Goal: Information Seeking & Learning: Learn about a topic

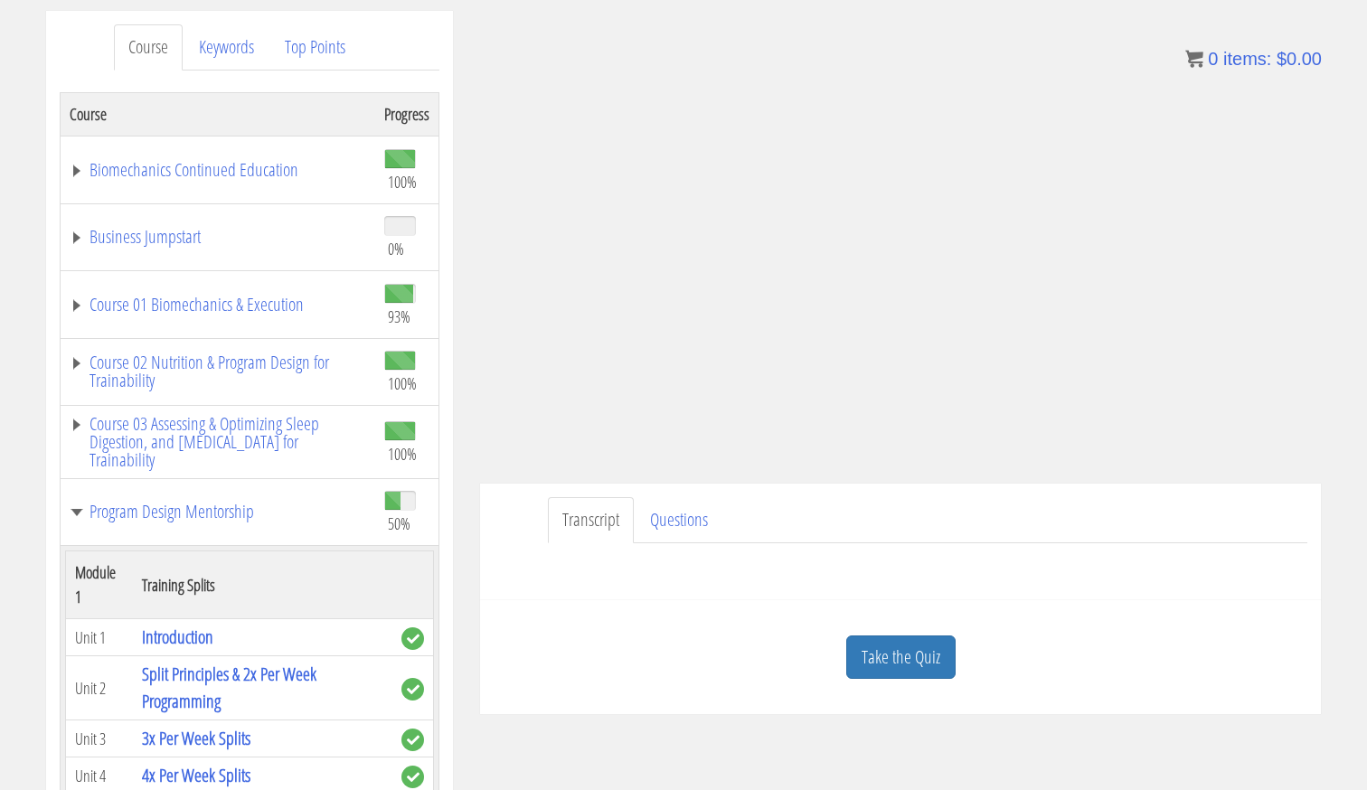
scroll to position [1213, 0]
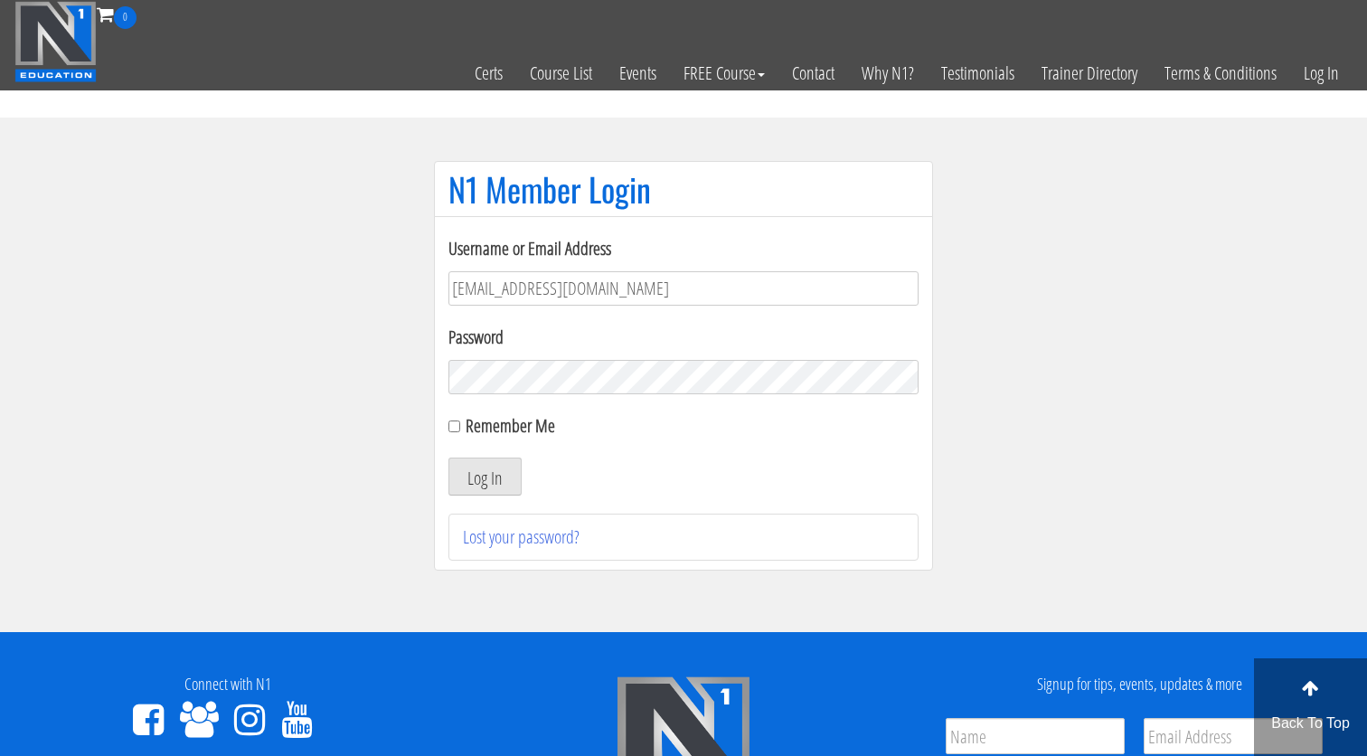
type input "[EMAIL_ADDRESS][DOMAIN_NAME]"
click at [485, 477] on button "Log In" at bounding box center [485, 477] width 73 height 38
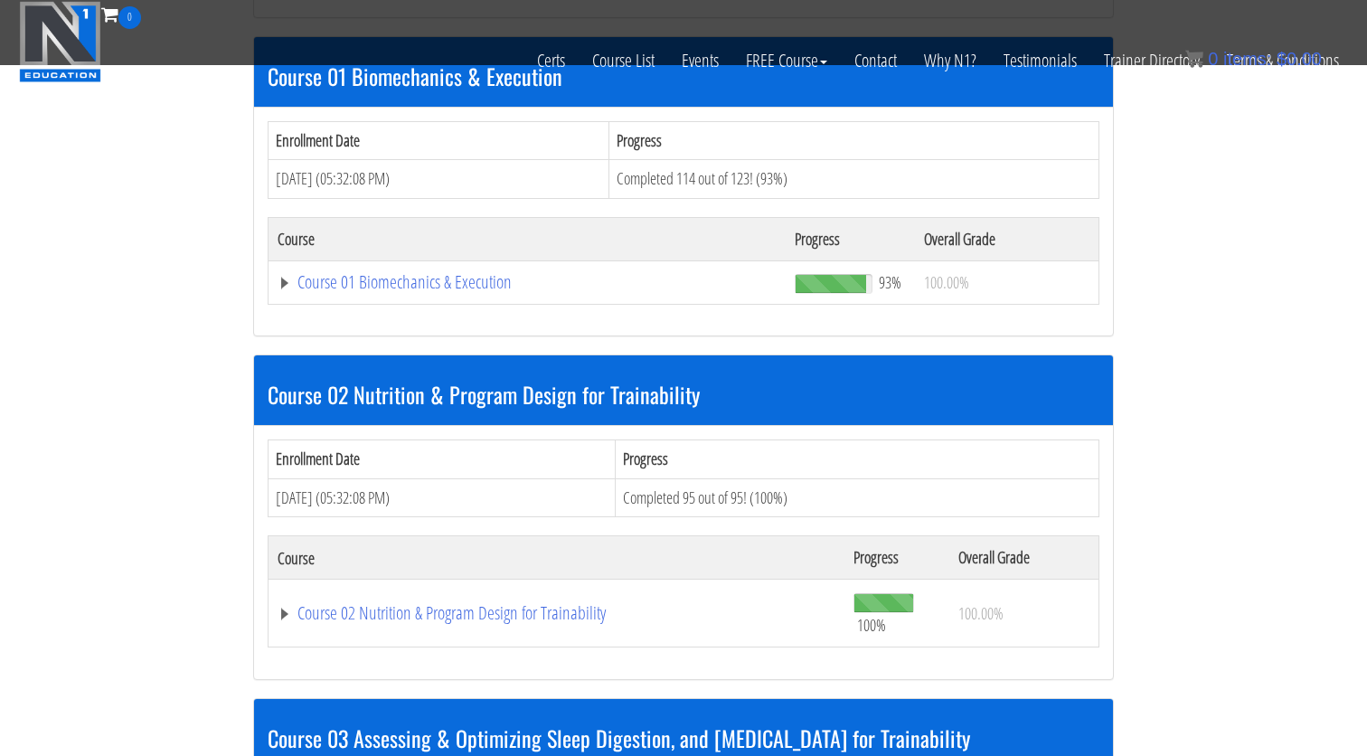
scroll to position [1682, 0]
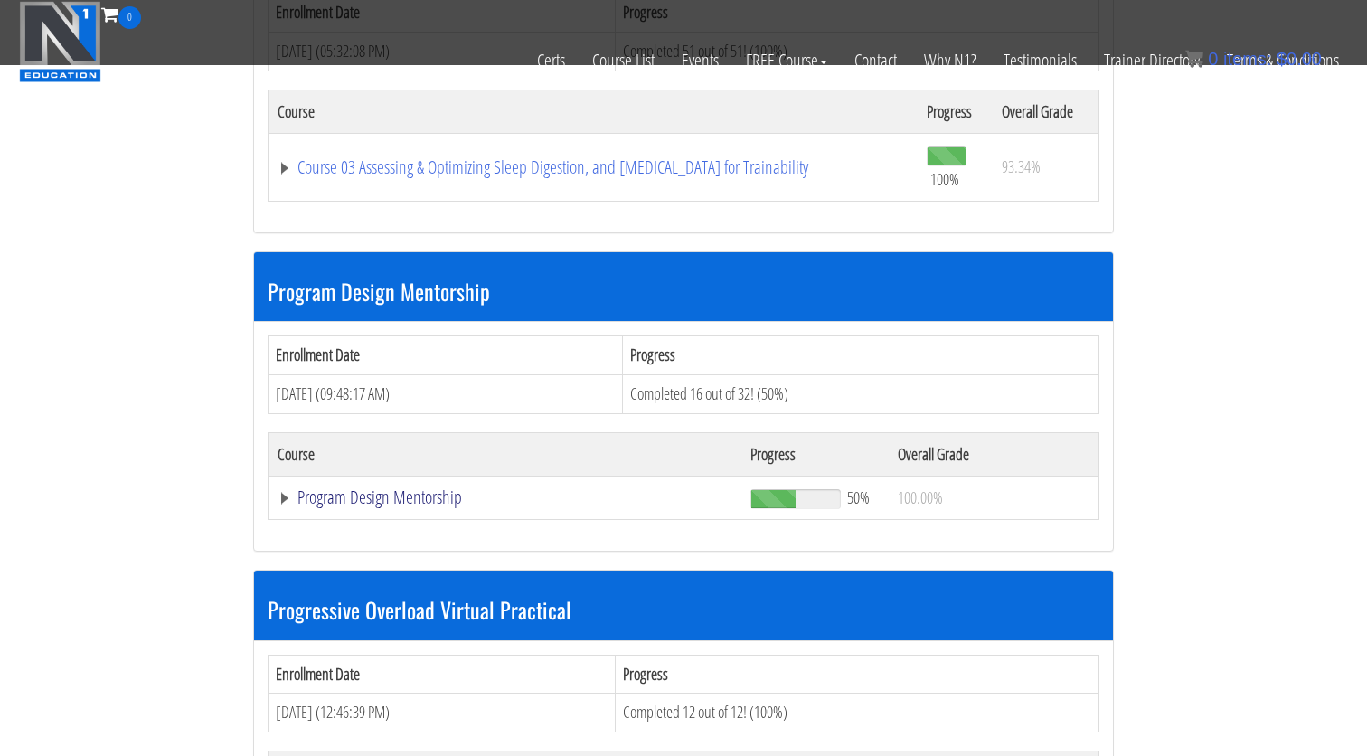
click at [430, 493] on link "Program Design Mentorship" at bounding box center [505, 497] width 455 height 18
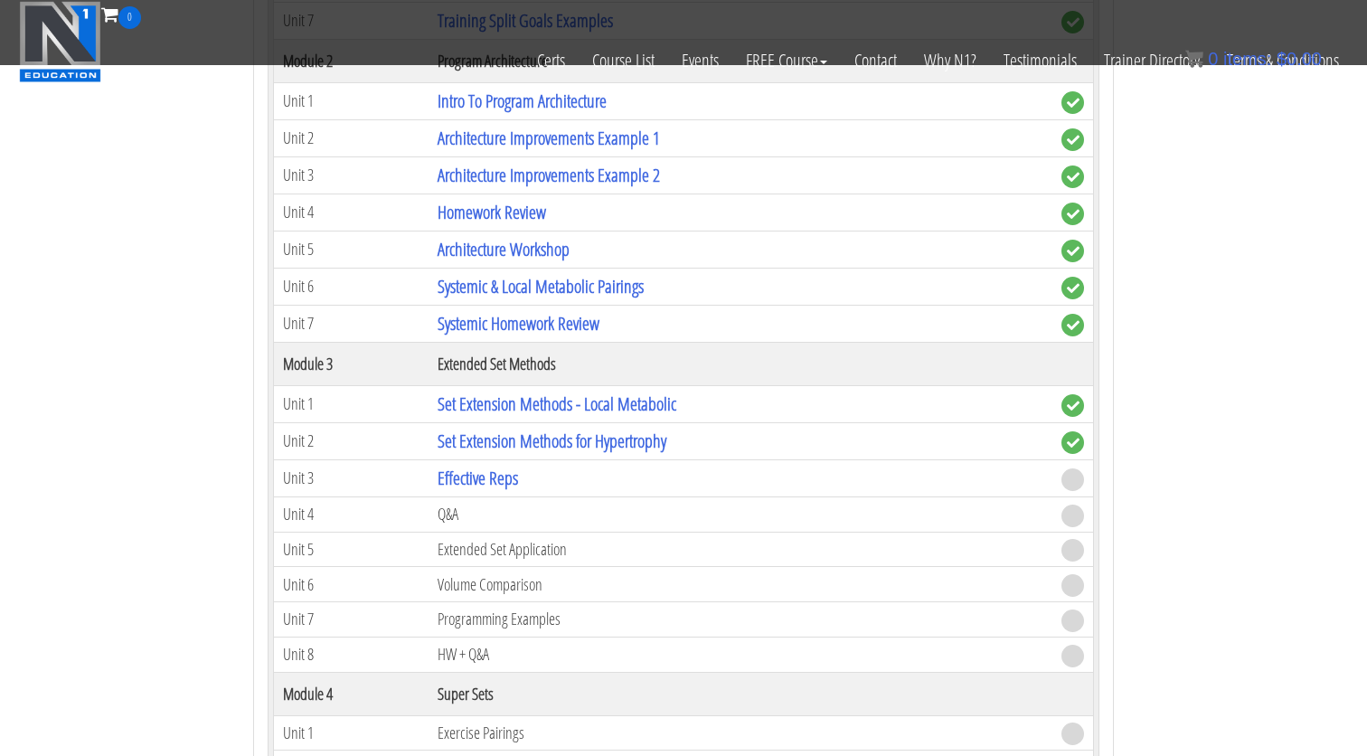
scroll to position [2480, 0]
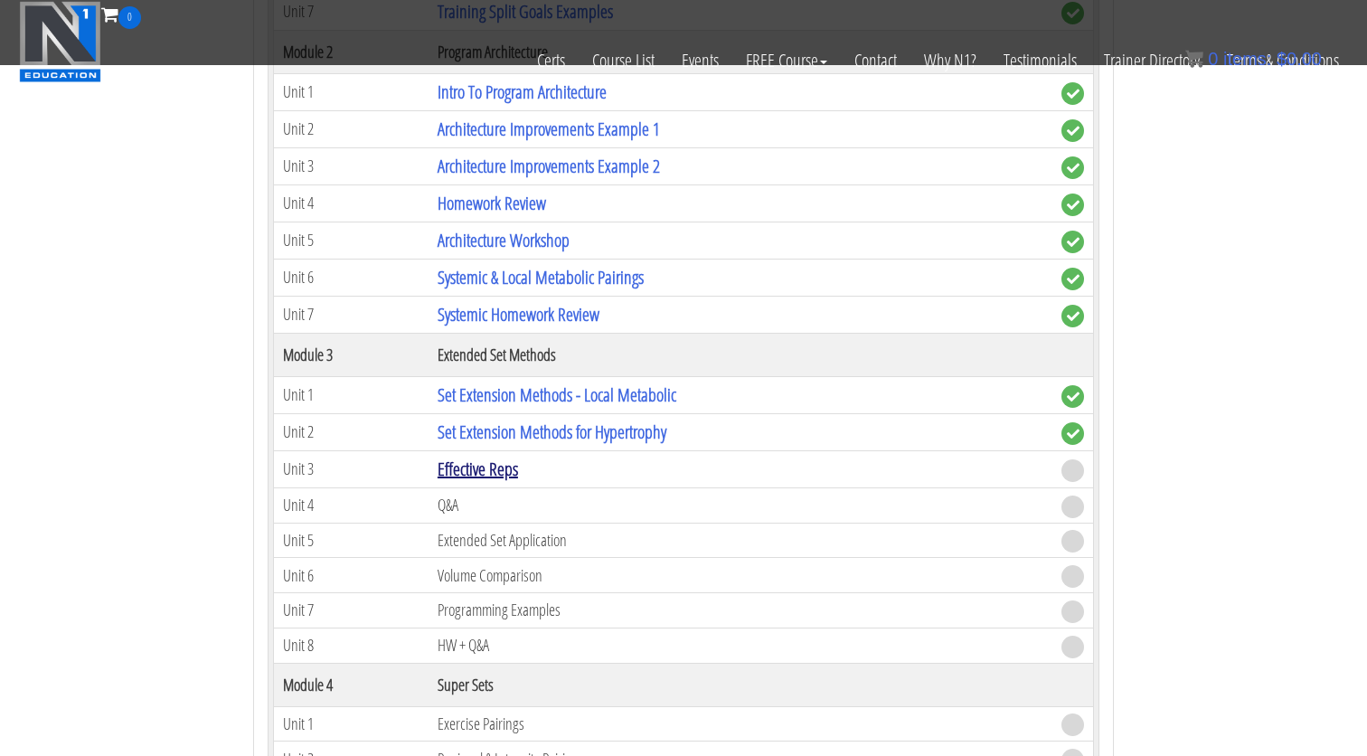
click at [499, 461] on link "Effective Reps" at bounding box center [478, 469] width 80 height 24
